Goal: Use online tool/utility

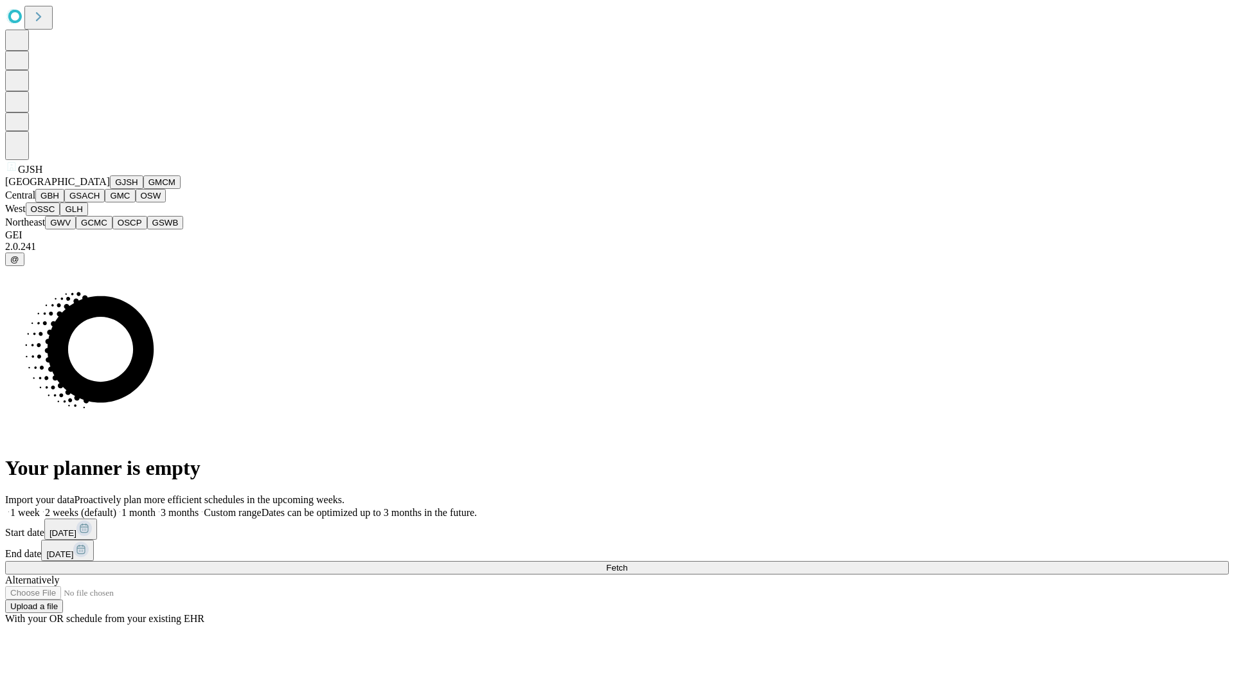
click at [110, 189] on button "GJSH" at bounding box center [126, 181] width 33 height 13
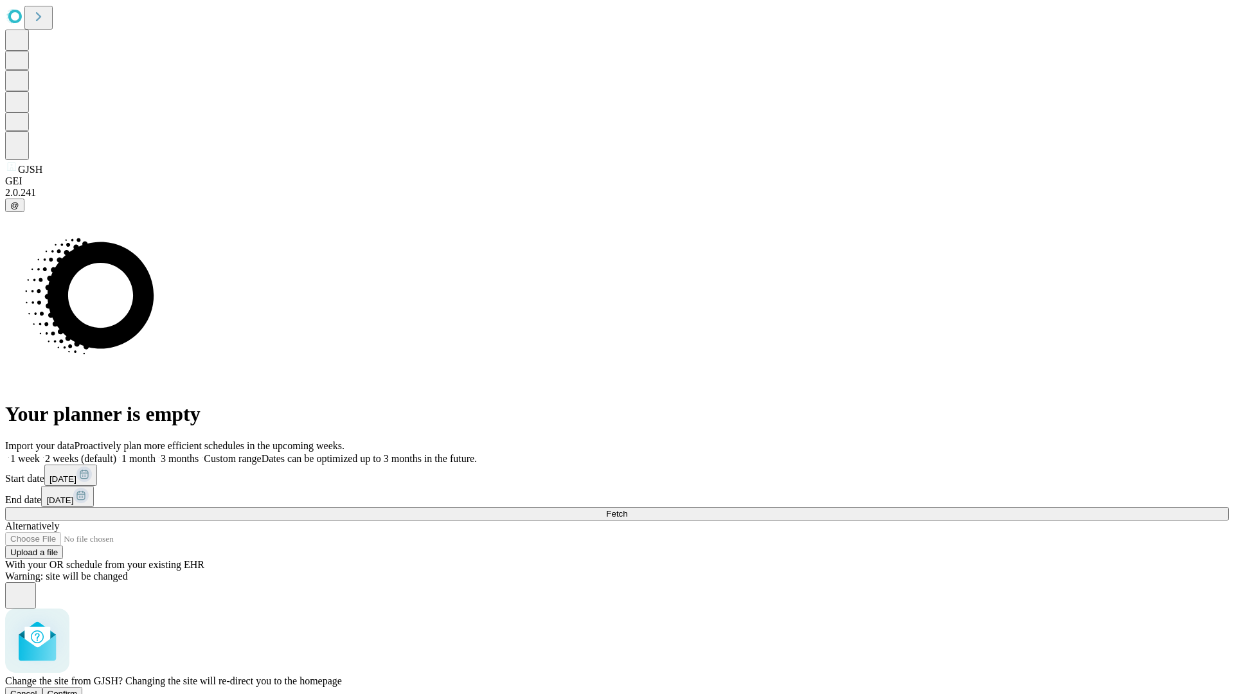
click at [78, 689] on span "Confirm" at bounding box center [63, 694] width 30 height 10
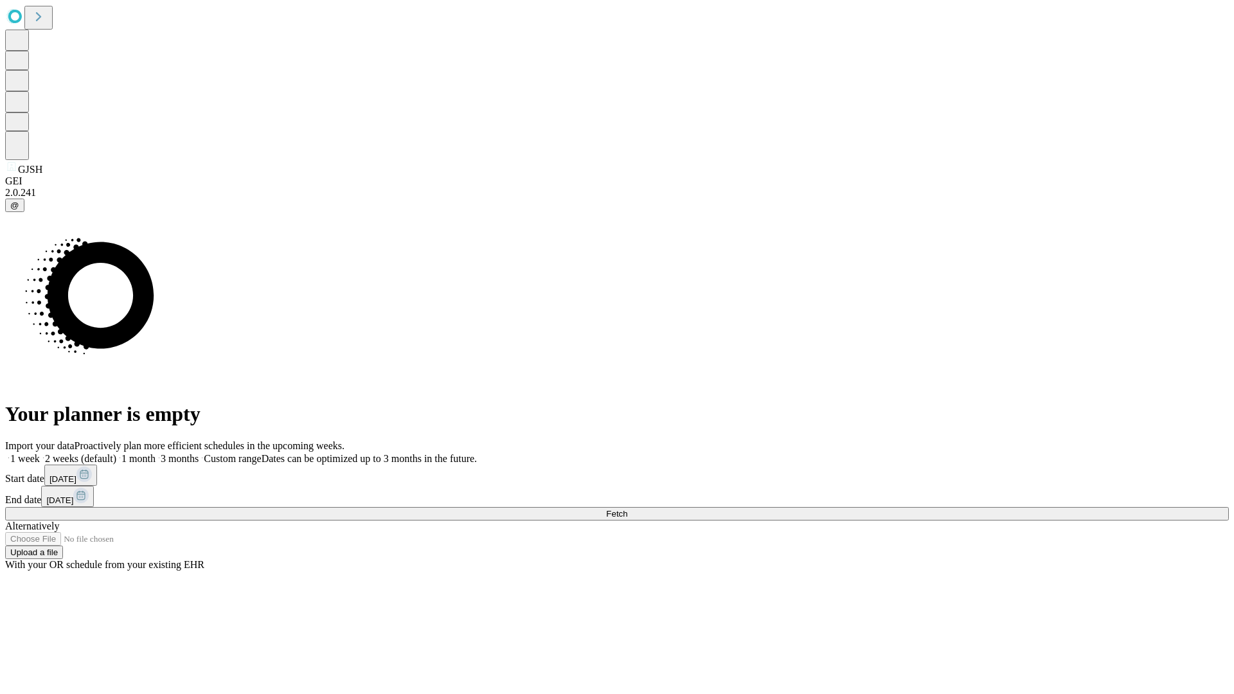
click at [156, 453] on label "1 month" at bounding box center [135, 458] width 39 height 11
click at [627, 509] on span "Fetch" at bounding box center [616, 514] width 21 height 10
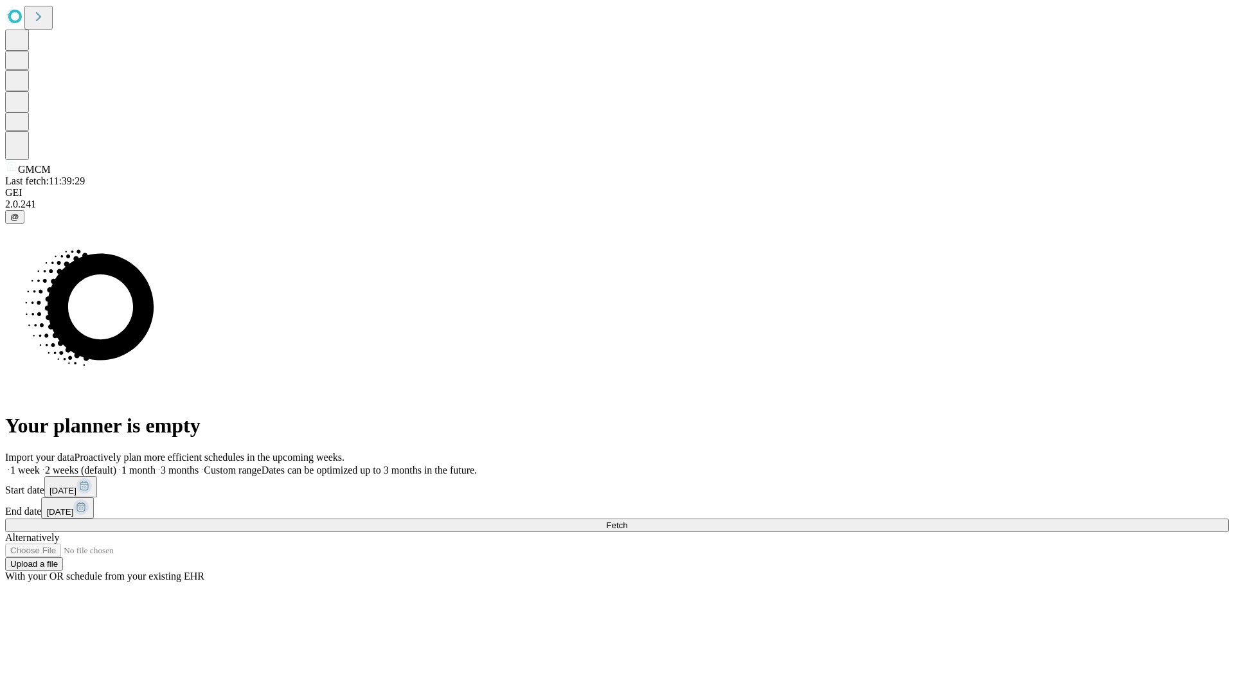
click at [156, 465] on label "1 month" at bounding box center [135, 470] width 39 height 11
click at [627, 521] on span "Fetch" at bounding box center [616, 526] width 21 height 10
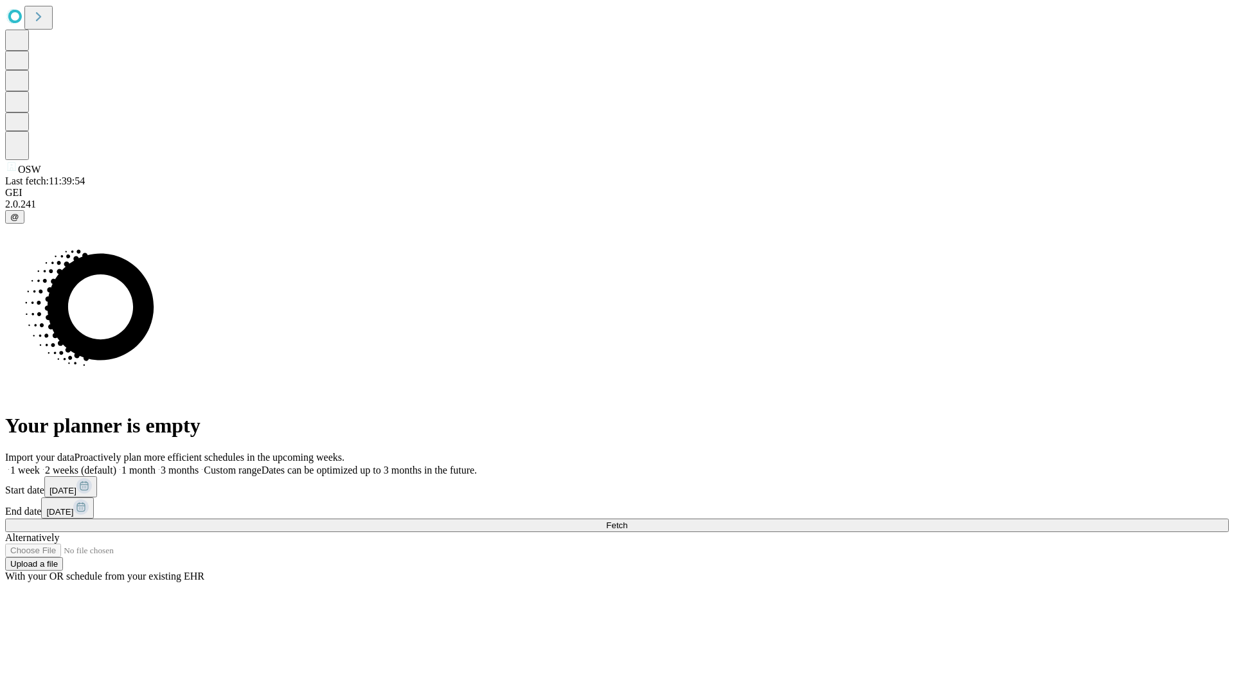
click at [156, 465] on label "1 month" at bounding box center [135, 470] width 39 height 11
click at [627, 521] on span "Fetch" at bounding box center [616, 526] width 21 height 10
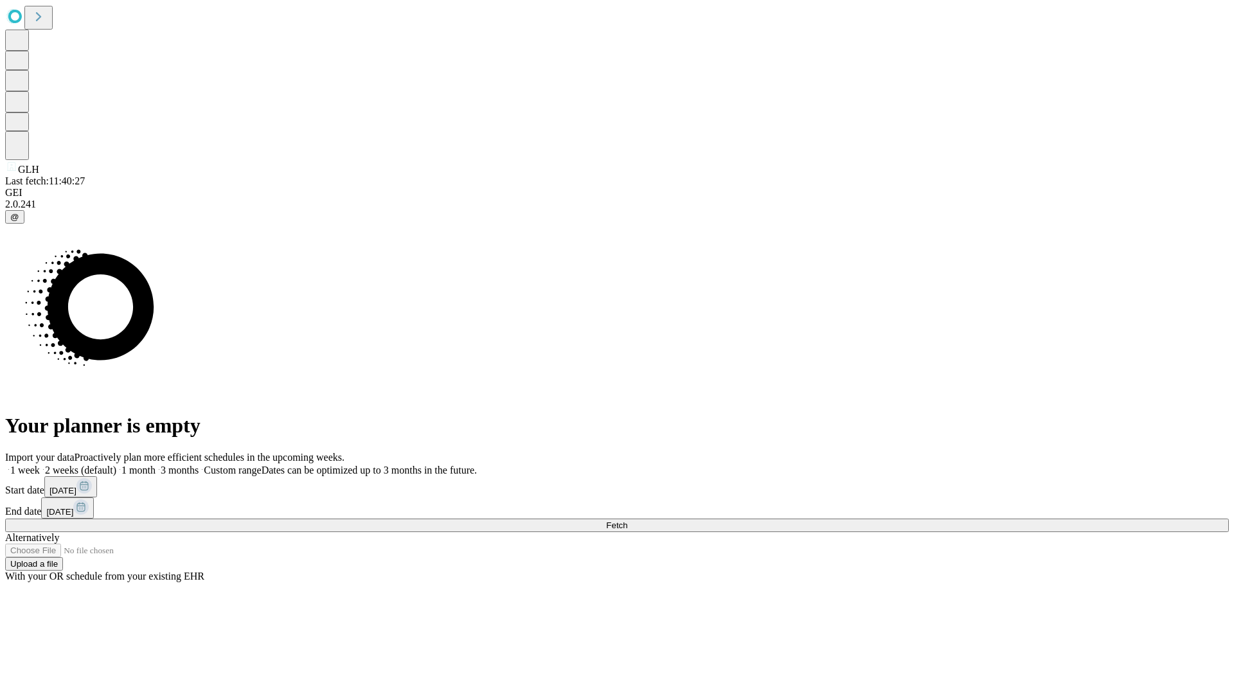
click at [156, 465] on label "1 month" at bounding box center [135, 470] width 39 height 11
click at [627, 521] on span "Fetch" at bounding box center [616, 526] width 21 height 10
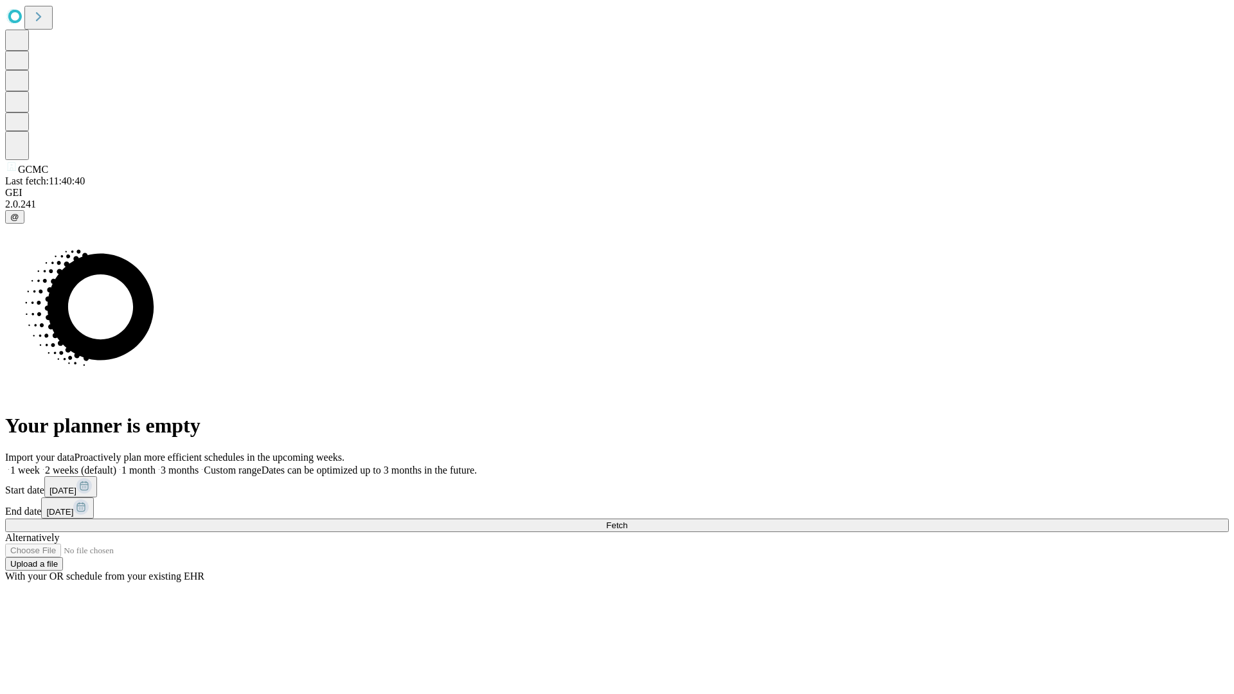
click at [156, 465] on label "1 month" at bounding box center [135, 470] width 39 height 11
click at [627, 521] on span "Fetch" at bounding box center [616, 526] width 21 height 10
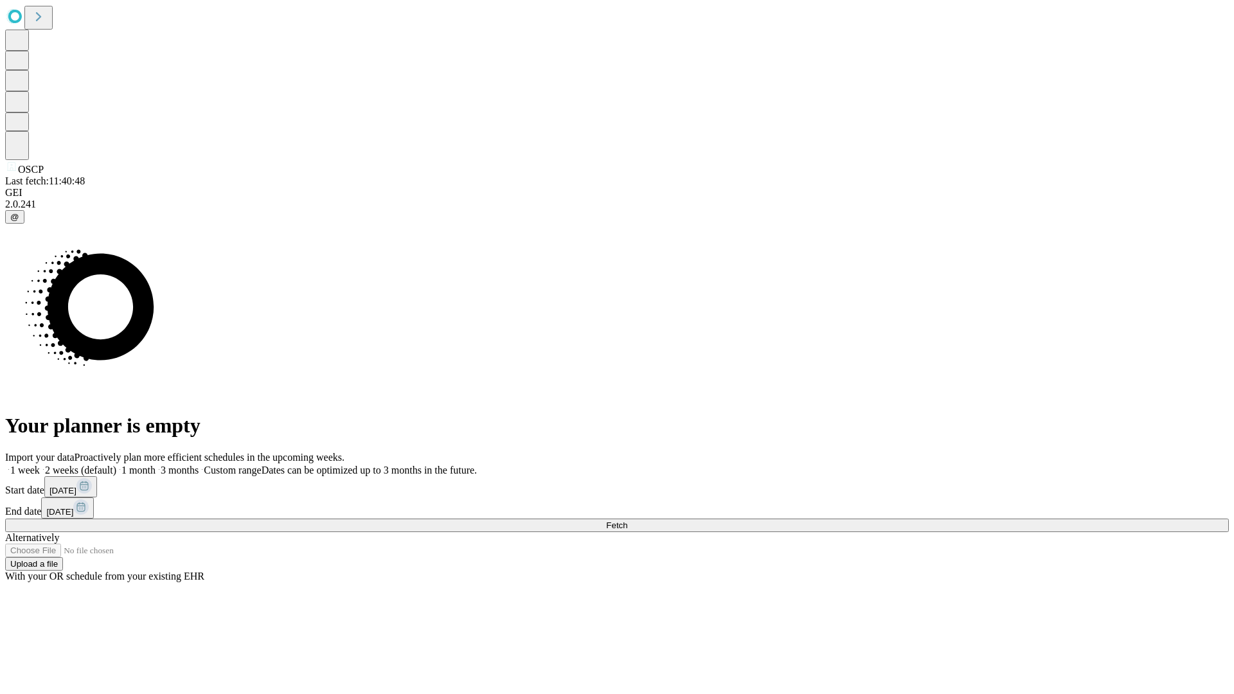
click at [156, 465] on label "1 month" at bounding box center [135, 470] width 39 height 11
click at [627, 521] on span "Fetch" at bounding box center [616, 526] width 21 height 10
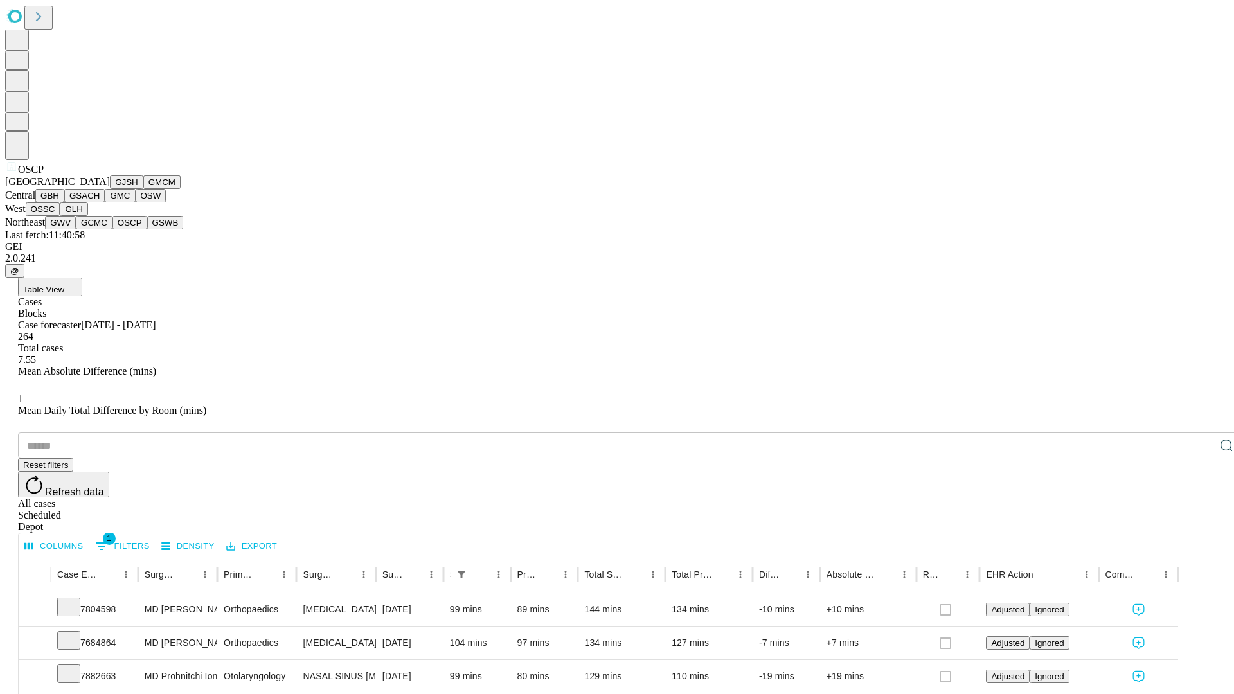
click at [147, 229] on button "GSWB" at bounding box center [165, 222] width 37 height 13
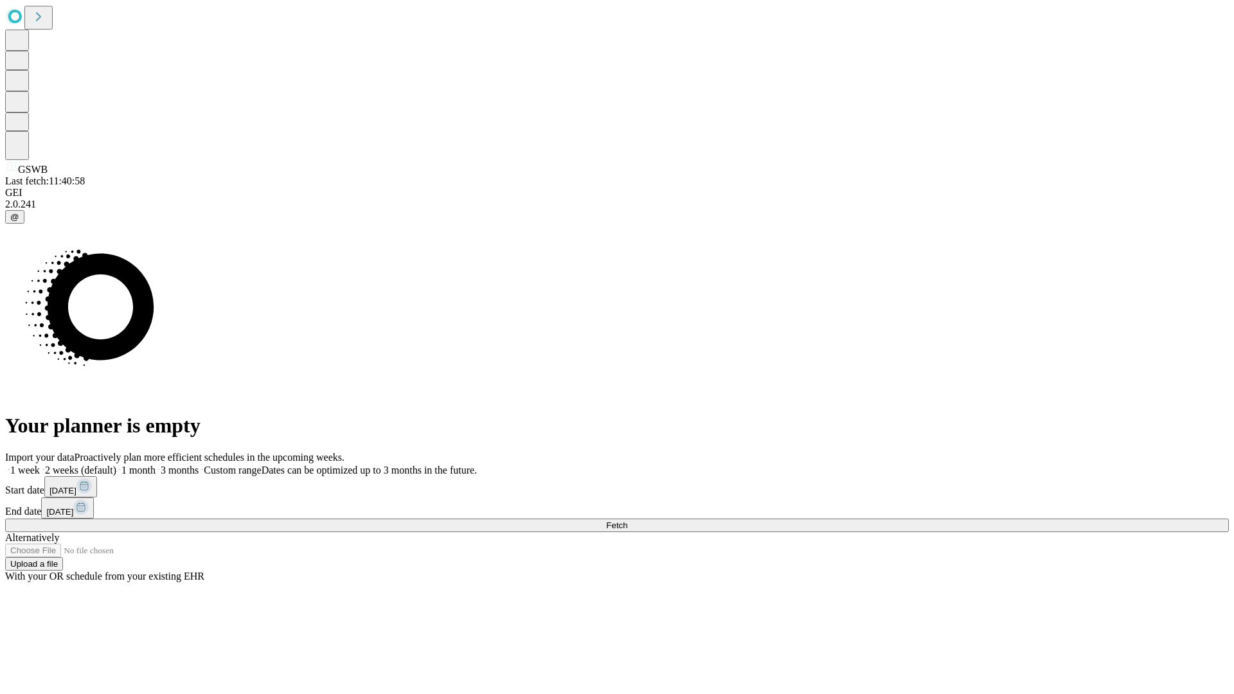
click at [627, 521] on span "Fetch" at bounding box center [616, 526] width 21 height 10
